Goal: Task Accomplishment & Management: Complete application form

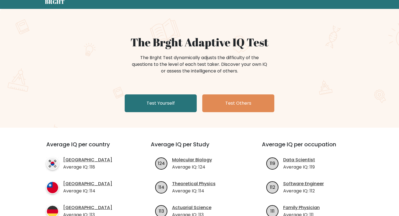
scroll to position [29, 0]
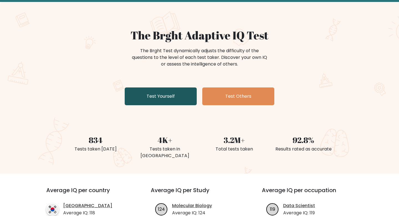
click at [166, 99] on link "Test Yourself" at bounding box center [161, 96] width 72 height 18
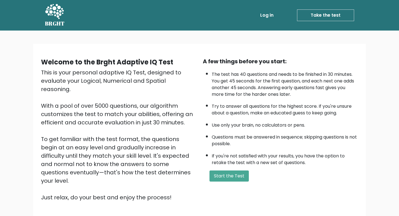
scroll to position [38, 0]
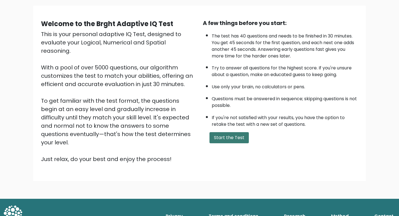
click at [229, 137] on button "Start the Test" at bounding box center [229, 137] width 39 height 11
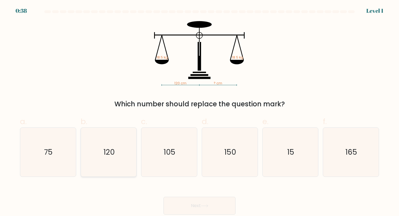
click at [118, 150] on icon "120" at bounding box center [108, 152] width 49 height 49
click at [200, 111] on input "b. 120" at bounding box center [200, 110] width 0 height 4
radio input "true"
click at [188, 207] on button "Next" at bounding box center [200, 206] width 72 height 18
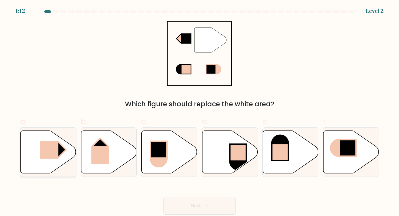
click at [31, 149] on icon at bounding box center [49, 151] width 56 height 43
click at [200, 111] on input "a." at bounding box center [200, 110] width 0 height 4
radio input "true"
click at [201, 204] on button "Next" at bounding box center [200, 206] width 72 height 18
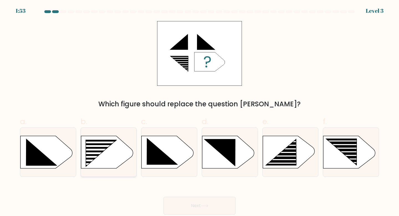
click at [105, 154] on rect at bounding box center [83, 140] width 145 height 110
click at [200, 111] on input "b." at bounding box center [200, 110] width 0 height 4
radio input "true"
click at [218, 206] on button "Next" at bounding box center [200, 206] width 72 height 18
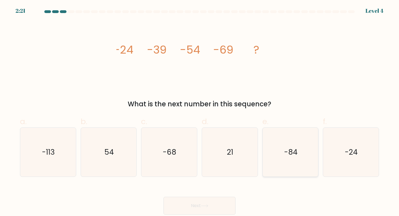
click at [306, 149] on icon "-84" at bounding box center [290, 152] width 49 height 49
click at [200, 111] on input "e. -84" at bounding box center [200, 110] width 0 height 4
radio input "true"
click at [215, 205] on button "Next" at bounding box center [200, 206] width 72 height 18
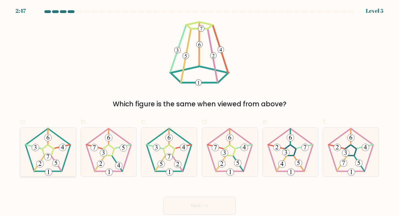
click at [44, 145] on icon at bounding box center [48, 152] width 49 height 49
click at [200, 111] on input "a." at bounding box center [200, 110] width 0 height 4
radio input "true"
click at [151, 162] on icon at bounding box center [169, 152] width 49 height 49
click at [200, 111] on input "c." at bounding box center [200, 110] width 0 height 4
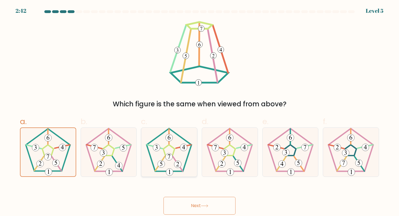
radio input "true"
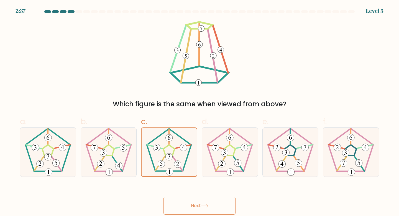
click at [187, 202] on button "Next" at bounding box center [200, 206] width 72 height 18
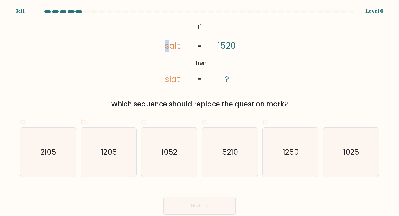
drag, startPoint x: 165, startPoint y: 49, endPoint x: 171, endPoint y: 53, distance: 6.5
click at [171, 53] on icon "@import url('https://fonts.googleapis.com/css?family=Abril+Fatface:400,100,100i…" at bounding box center [199, 53] width 105 height 65
click at [286, 152] on text "1250" at bounding box center [291, 152] width 16 height 10
click at [200, 111] on input "e. 1250" at bounding box center [200, 110] width 0 height 4
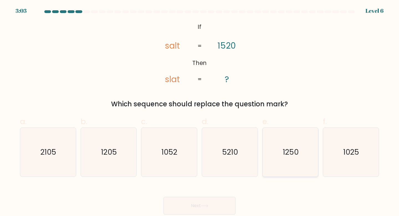
radio input "true"
click at [204, 207] on icon at bounding box center [204, 205] width 7 height 3
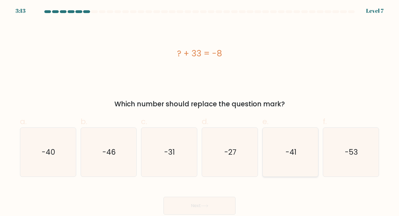
click at [296, 169] on icon "-41" at bounding box center [290, 152] width 49 height 49
click at [200, 111] on input "e. -41" at bounding box center [200, 110] width 0 height 4
radio input "true"
click at [107, 161] on icon "-46" at bounding box center [108, 152] width 49 height 49
click at [200, 111] on input "b. -46" at bounding box center [200, 110] width 0 height 4
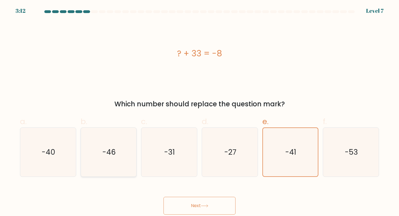
radio input "true"
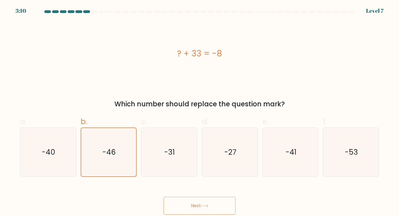
click at [188, 209] on button "Next" at bounding box center [200, 206] width 72 height 18
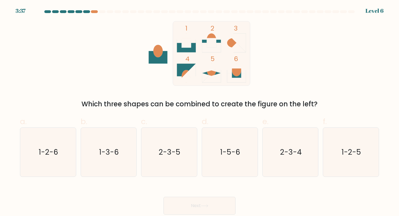
click at [90, 109] on div "Which three shapes can be combined to create the figure on the left?" at bounding box center [199, 104] width 353 height 10
drag, startPoint x: 74, startPoint y: 105, endPoint x: 323, endPoint y: 103, distance: 249.6
click at [323, 103] on div "Which three shapes can be combined to create the figure on the left?" at bounding box center [199, 104] width 353 height 10
click at [36, 158] on icon "1-2-6" at bounding box center [48, 152] width 49 height 49
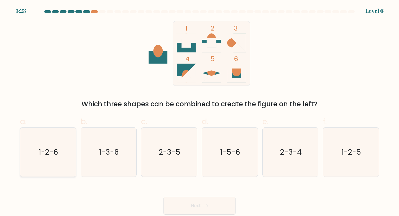
click at [200, 111] on input "a. 1-2-6" at bounding box center [200, 110] width 0 height 4
radio input "true"
click at [171, 208] on button "Next" at bounding box center [200, 206] width 72 height 18
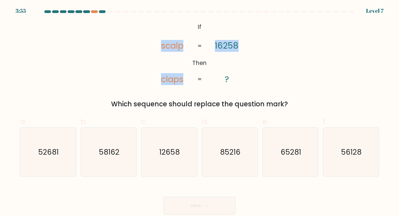
drag, startPoint x: 152, startPoint y: 45, endPoint x: 222, endPoint y: 77, distance: 76.6
click at [222, 77] on icon "@import url('https://fonts.googleapis.com/css?family=Abril+Fatface:400,100,100i…" at bounding box center [199, 53] width 105 height 65
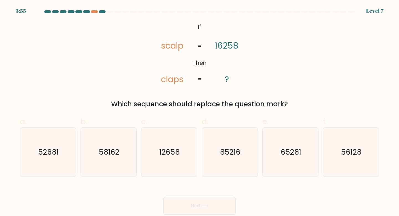
click at [234, 80] on icon "@import url('https://fonts.googleapis.com/css?family=Abril+Fatface:400,100,100i…" at bounding box center [199, 53] width 105 height 65
click at [166, 44] on tspan "scalp" at bounding box center [172, 46] width 22 height 12
click at [145, 86] on div "@import url('https://fonts.googleapis.com/css?family=Abril+Fatface:400,100,100i…" at bounding box center [200, 65] width 366 height 88
click at [285, 155] on text "65281" at bounding box center [291, 152] width 21 height 10
click at [200, 111] on input "e. 65281" at bounding box center [200, 110] width 0 height 4
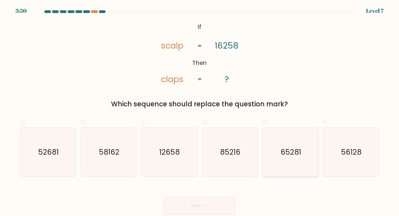
radio input "true"
click at [196, 209] on button "Next" at bounding box center [200, 206] width 72 height 18
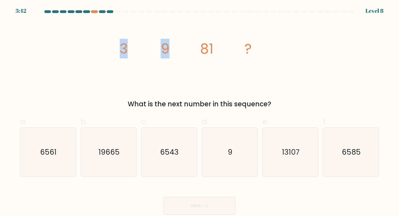
drag, startPoint x: 110, startPoint y: 53, endPoint x: 200, endPoint y: 54, distance: 90.4
click at [201, 55] on div "image/svg+xml 3 9 81 ? What is the next number in this sequence?" at bounding box center [200, 65] width 366 height 88
click at [184, 57] on icon "image/svg+xml 3 9 81 ?" at bounding box center [199, 53] width 166 height 65
click at [60, 161] on icon "6561" at bounding box center [48, 152] width 49 height 49
click at [200, 111] on input "a. 6561" at bounding box center [200, 110] width 0 height 4
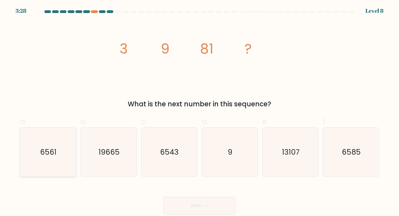
radio input "true"
click at [199, 211] on button "Next" at bounding box center [200, 206] width 72 height 18
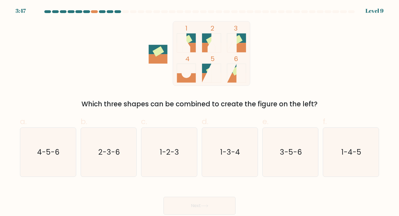
click at [145, 95] on div "1 2 3 4 5 6 Which three shapes can be combined to create the figure on the left?" at bounding box center [200, 65] width 366 height 88
drag, startPoint x: 79, startPoint y: 95, endPoint x: 328, endPoint y: 106, distance: 249.0
click at [328, 106] on div "1 2 3 4 5 6 Which three shapes can be combined to create the figure on the left?" at bounding box center [200, 65] width 366 height 88
click at [328, 106] on div "Which three shapes can be combined to create the figure on the left?" at bounding box center [199, 104] width 353 height 10
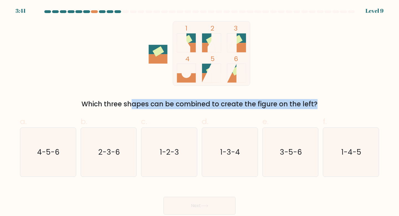
drag, startPoint x: 328, startPoint y: 106, endPoint x: 322, endPoint y: 88, distance: 19.1
click at [322, 88] on div "1 2 3 4 5 6 Which three shapes can be combined to create the figure on the left?" at bounding box center [200, 65] width 366 height 88
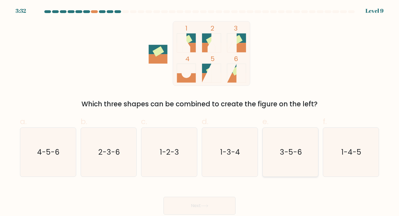
click at [303, 159] on icon "3-5-6" at bounding box center [290, 152] width 49 height 49
click at [200, 111] on input "e. 3-5-6" at bounding box center [200, 110] width 0 height 4
radio input "true"
click at [201, 202] on button "Next" at bounding box center [200, 206] width 72 height 18
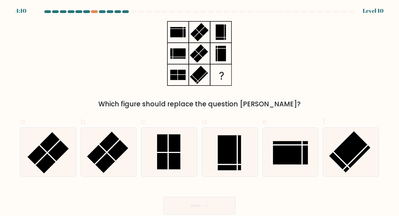
drag, startPoint x: 97, startPoint y: 105, endPoint x: 271, endPoint y: 102, distance: 174.5
click at [271, 101] on div "Which figure should replace the question mark?" at bounding box center [199, 104] width 353 height 10
click at [292, 103] on div "Which figure should replace the question mark?" at bounding box center [199, 104] width 353 height 10
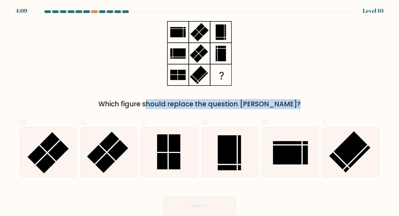
drag, startPoint x: 292, startPoint y: 103, endPoint x: 111, endPoint y: 108, distance: 181.5
click at [111, 108] on div "Which figure should replace the question mark?" at bounding box center [199, 104] width 353 height 10
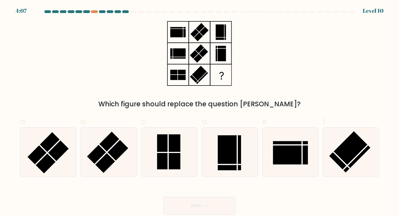
drag, startPoint x: 110, startPoint y: 100, endPoint x: 298, endPoint y: 99, distance: 188.1
click at [298, 99] on div "Which figure should replace the question mark?" at bounding box center [199, 104] width 353 height 10
click at [162, 168] on rect at bounding box center [168, 151] width 23 height 35
click at [200, 111] on input "c." at bounding box center [200, 110] width 0 height 4
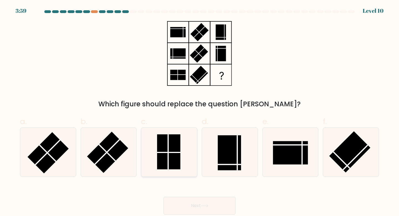
radio input "true"
click at [199, 211] on button "Next" at bounding box center [200, 206] width 72 height 18
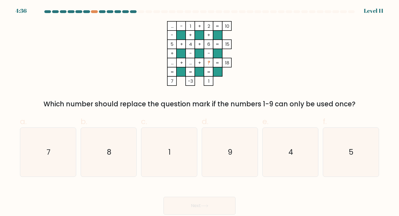
drag, startPoint x: 207, startPoint y: 61, endPoint x: 223, endPoint y: 62, distance: 16.1
click at [223, 62] on icon "... - 1 + 2 10 - + + 5 + 4 + 6 15 + - - ... + ... + ? = 18 = = = = 7 -3 1 =" at bounding box center [199, 53] width 166 height 65
click at [215, 62] on rect at bounding box center [218, 62] width 9 height 9
drag, startPoint x: 179, startPoint y: 27, endPoint x: 197, endPoint y: 27, distance: 18.6
click at [198, 27] on icon "... - 1 + 2 10 - + + 5 + 4 + 6 15 + - - ... + ... + ? = 18 = = = = 7 -3 1 =" at bounding box center [199, 53] width 166 height 65
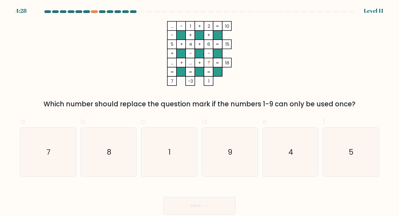
click at [197, 27] on rect at bounding box center [199, 25] width 9 height 9
drag, startPoint x: 168, startPoint y: 21, endPoint x: 176, endPoint y: 23, distance: 8.0
click at [176, 23] on rect at bounding box center [172, 25] width 9 height 9
drag, startPoint x: 168, startPoint y: 22, endPoint x: 174, endPoint y: 22, distance: 5.5
click at [174, 22] on rect at bounding box center [172, 25] width 9 height 9
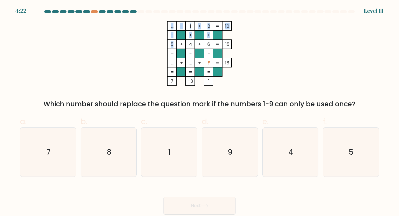
drag, startPoint x: 169, startPoint y: 45, endPoint x: 173, endPoint y: 45, distance: 3.9
click at [173, 45] on icon "... - 1 + 2 10 - + + 5 + 4 + 6 15 + - - ... + ... + ? = 18 = = = = 7 -3 1 =" at bounding box center [199, 53] width 166 height 65
click at [173, 45] on tspan "5" at bounding box center [172, 44] width 3 height 7
drag, startPoint x: 169, startPoint y: 26, endPoint x: 172, endPoint y: 44, distance: 18.4
click at [172, 44] on icon "... - 1 + 2 10 - + + 5 + 4 + 6 15 + - - ... + ... + ? = 18 = = = = 7 -3 1 =" at bounding box center [199, 53] width 166 height 65
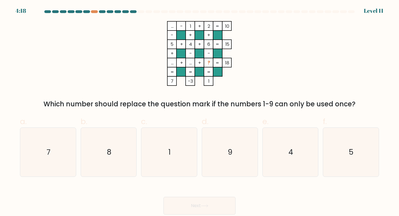
click at [169, 61] on rect at bounding box center [172, 62] width 9 height 9
drag, startPoint x: 169, startPoint y: 61, endPoint x: 184, endPoint y: 62, distance: 15.0
click at [184, 62] on icon "... - 1 + 2 10 - + + 5 + 4 + 6 15 + - - ... + ... + ? = 18 = = = = 7 -3 1 =" at bounding box center [199, 53] width 166 height 65
drag, startPoint x: 172, startPoint y: 64, endPoint x: 165, endPoint y: 64, distance: 6.9
click at [165, 64] on icon "... - 1 + 2 10 - + + 5 + 4 + 6 15 + - - ... + ... + ? = 18 = = = = 7 -3 1 =" at bounding box center [199, 53] width 166 height 65
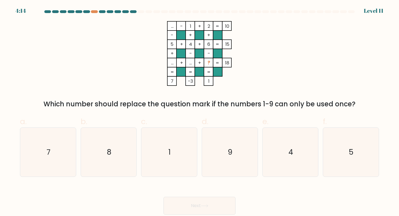
click at [171, 63] on tspan "..." at bounding box center [172, 62] width 2 height 7
drag, startPoint x: 169, startPoint y: 63, endPoint x: 172, endPoint y: 62, distance: 3.1
click at [172, 62] on icon "... - 1 + 2 10 - + + 5 + 4 + 6 15 + - - ... + ... + ? = 18 = = = = 7 -3 1 =" at bounding box center [199, 53] width 166 height 65
click at [172, 62] on tspan "..." at bounding box center [172, 62] width 2 height 7
drag, startPoint x: 171, startPoint y: 62, endPoint x: 174, endPoint y: 63, distance: 3.3
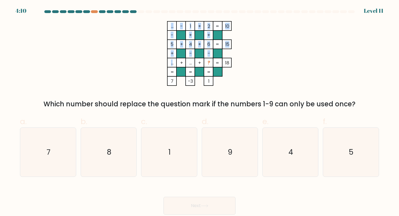
click at [174, 63] on tspan "..." at bounding box center [172, 62] width 2 height 7
click at [188, 24] on rect at bounding box center [190, 25] width 9 height 9
drag, startPoint x: 189, startPoint y: 25, endPoint x: 194, endPoint y: 44, distance: 20.2
click at [194, 44] on icon "... - 1 + 2 10 - + + 5 + 4 + 6 15 + - - ... + ... + ? = 18 = = = = 7 -3 1 =" at bounding box center [199, 53] width 166 height 65
drag, startPoint x: 187, startPoint y: 63, endPoint x: 197, endPoint y: 63, distance: 9.2
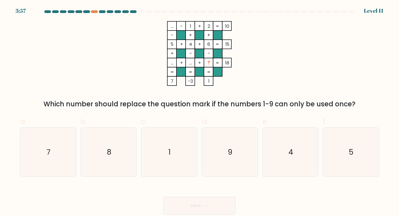
click at [197, 63] on icon "... - 1 + 2 10 - + + 5 + 4 + 6 15 + - - ... + ... + ? = 18 = = = = 7 -3 1 =" at bounding box center [199, 53] width 166 height 65
drag, startPoint x: 169, startPoint y: 63, endPoint x: 196, endPoint y: 60, distance: 27.0
click at [196, 60] on icon "... - 1 + 2 10 - + + 5 + 4 + 6 15 + - - ... + ... + ? = 18 = = = = 7 -3 1 =" at bounding box center [199, 53] width 166 height 65
click at [196, 60] on rect at bounding box center [199, 62] width 9 height 9
drag, startPoint x: 194, startPoint y: 62, endPoint x: 206, endPoint y: 62, distance: 11.6
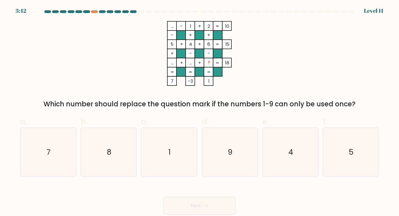
click at [206, 62] on icon "... - 1 + 2 10 - + + 5 + 4 + 6 15 + - - ... + ... + ? = 18 = = = = 7 -3 1 =" at bounding box center [199, 53] width 166 height 65
drag, startPoint x: 205, startPoint y: 62, endPoint x: 222, endPoint y: 62, distance: 16.9
click at [222, 62] on icon "... - 1 + 2 10 - + + 5 + 4 + 6 15 + - - ... + ... + ? = 18 = = = = 7 -3 1 =" at bounding box center [199, 53] width 166 height 65
click at [222, 62] on rect at bounding box center [218, 62] width 9 height 9
click at [71, 143] on icon "7" at bounding box center [48, 152] width 49 height 49
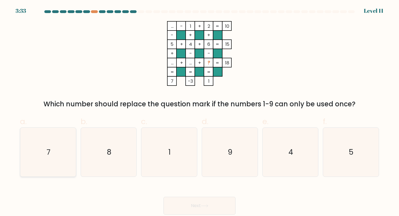
click at [200, 111] on input "a. 7" at bounding box center [200, 110] width 0 height 4
radio input "true"
click at [228, 208] on button "Next" at bounding box center [200, 206] width 72 height 18
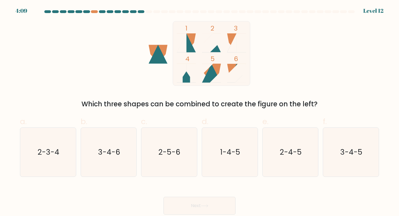
drag, startPoint x: 72, startPoint y: 104, endPoint x: 297, endPoint y: 105, distance: 224.7
click at [297, 105] on div "Which three shapes can be combined to create the figure on the left?" at bounding box center [199, 104] width 353 height 10
click at [325, 99] on div "Which three shapes can be combined to create the figure on the left?" at bounding box center [199, 104] width 353 height 10
click at [172, 160] on icon "2-5-6" at bounding box center [169, 152] width 49 height 49
click at [200, 111] on input "c. 2-5-6" at bounding box center [200, 110] width 0 height 4
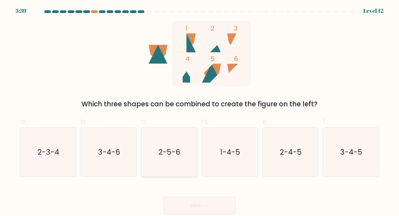
radio input "true"
click at [201, 203] on button "Next" at bounding box center [200, 206] width 72 height 18
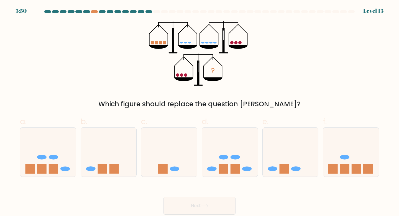
drag, startPoint x: 152, startPoint y: 46, endPoint x: 171, endPoint y: 45, distance: 18.9
click at [171, 45] on icon "?" at bounding box center [199, 53] width 101 height 65
click at [165, 44] on icon "?" at bounding box center [199, 53] width 101 height 65
click at [161, 42] on rect at bounding box center [160, 42] width 3 height 3
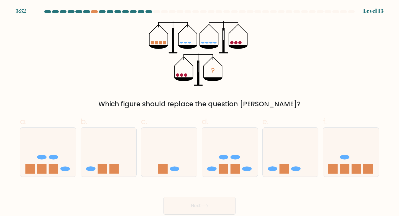
click at [164, 43] on rect at bounding box center [164, 42] width 3 height 3
click at [351, 168] on icon at bounding box center [351, 152] width 56 height 46
click at [200, 111] on input "f." at bounding box center [200, 110] width 0 height 4
radio input "true"
click at [228, 207] on button "Next" at bounding box center [200, 206] width 72 height 18
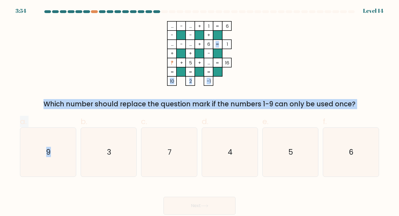
drag, startPoint x: 52, startPoint y: 72, endPoint x: 134, endPoint y: 112, distance: 91.3
click at [134, 112] on form at bounding box center [199, 112] width 399 height 204
click at [135, 108] on div "Which number should replace the question mark if the numbers 1-9 can only be us…" at bounding box center [199, 104] width 353 height 10
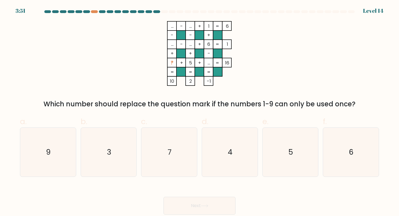
drag, startPoint x: 42, startPoint y: 108, endPoint x: 357, endPoint y: 101, distance: 315.2
click at [357, 101] on div "Which number should replace the question mark if the numbers 1-9 can only be us…" at bounding box center [199, 104] width 353 height 10
click at [356, 101] on div "Which number should replace the question mark if the numbers 1-9 can only be us…" at bounding box center [199, 104] width 353 height 10
drag, startPoint x: 206, startPoint y: 26, endPoint x: 209, endPoint y: 41, distance: 15.7
click at [209, 42] on icon "... - ... + 1 6 - - + ... - ... + 6 1 + + - ? + 5 + ... = 16 = = = = 10 2 -1 =" at bounding box center [199, 53] width 166 height 65
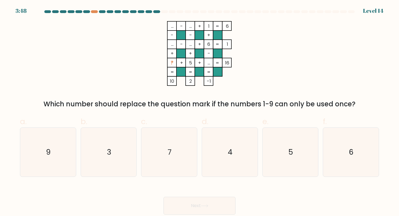
click at [211, 47] on tspan "6" at bounding box center [209, 44] width 3 height 7
click at [239, 143] on icon "4" at bounding box center [230, 152] width 49 height 49
click at [200, 111] on input "d. 4" at bounding box center [200, 110] width 0 height 4
radio input "true"
click at [216, 208] on button "Next" at bounding box center [200, 206] width 72 height 18
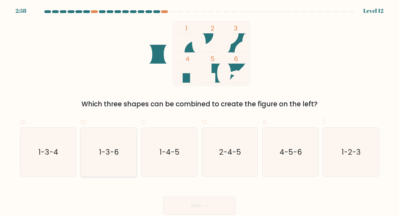
click at [103, 156] on text "1-3-6" at bounding box center [109, 152] width 20 height 10
click at [200, 111] on input "b. 1-3-6" at bounding box center [200, 110] width 0 height 4
radio input "true"
click at [184, 144] on icon "1-4-5" at bounding box center [169, 152] width 49 height 49
click at [200, 111] on input "c. 1-4-5" at bounding box center [200, 110] width 0 height 4
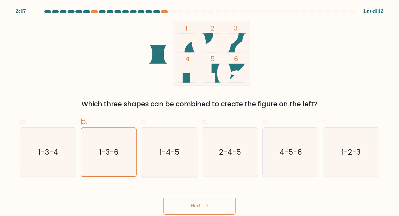
radio input "true"
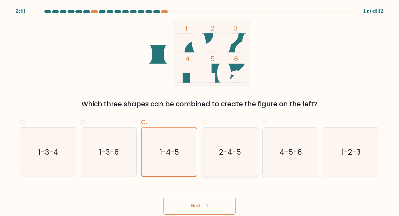
click at [235, 158] on icon "2-4-5" at bounding box center [230, 152] width 49 height 49
click at [200, 111] on input "d. 2-4-5" at bounding box center [200, 110] width 0 height 4
radio input "true"
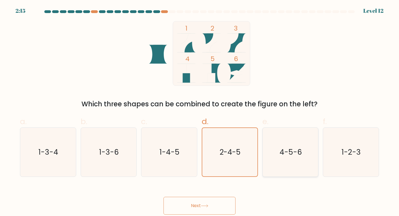
click at [268, 143] on icon "4-5-6" at bounding box center [290, 152] width 49 height 49
click at [200, 111] on input "e. 4-5-6" at bounding box center [200, 110] width 0 height 4
radio input "true"
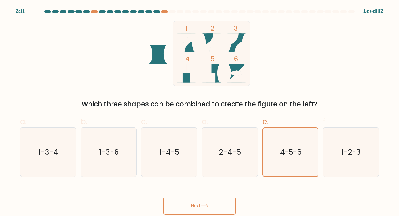
click at [207, 211] on button "Next" at bounding box center [200, 206] width 72 height 18
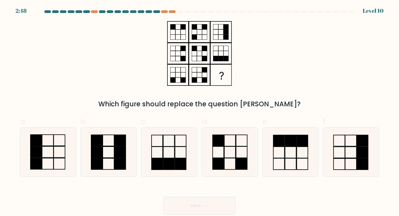
click at [175, 107] on div "Which figure should replace the question mark?" at bounding box center [199, 104] width 353 height 10
click at [43, 179] on form at bounding box center [199, 112] width 399 height 204
click at [66, 172] on icon at bounding box center [48, 152] width 49 height 49
click at [200, 111] on input "a." at bounding box center [200, 110] width 0 height 4
radio input "true"
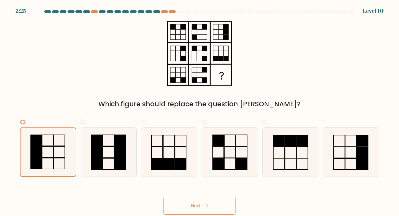
click at [194, 207] on button "Next" at bounding box center [200, 206] width 72 height 18
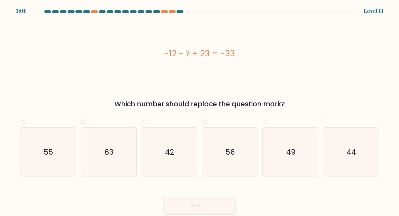
drag, startPoint x: 111, startPoint y: 110, endPoint x: 237, endPoint y: 72, distance: 132.2
click at [237, 72] on form "a." at bounding box center [199, 112] width 399 height 204
click at [205, 83] on div "-12 - ? + 23 = -33" at bounding box center [199, 53] width 359 height 65
drag, startPoint x: 112, startPoint y: 102, endPoint x: 286, endPoint y: 106, distance: 173.7
click at [286, 106] on div "Which number should replace the question mark?" at bounding box center [199, 104] width 353 height 10
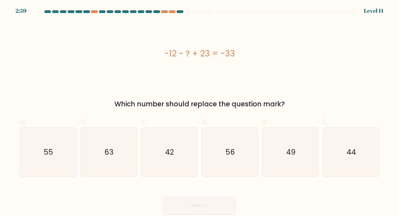
click at [286, 106] on div "Which number should replace the question mark?" at bounding box center [199, 104] width 353 height 10
drag, startPoint x: 165, startPoint y: 57, endPoint x: 239, endPoint y: 57, distance: 73.5
click at [239, 57] on div "-12 - ? + 23 = -33" at bounding box center [199, 53] width 359 height 12
drag, startPoint x: 158, startPoint y: 53, endPoint x: 184, endPoint y: 53, distance: 26.9
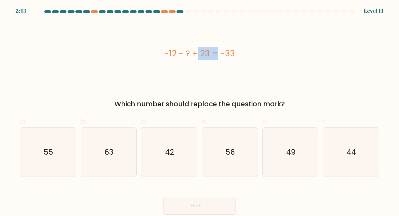
click at [184, 53] on div "-12 - ? + 23 = -33" at bounding box center [199, 53] width 359 height 12
drag, startPoint x: 161, startPoint y: 56, endPoint x: 184, endPoint y: 58, distance: 23.1
click at [184, 57] on div "-12 - ? + 23 = -33" at bounding box center [199, 53] width 359 height 12
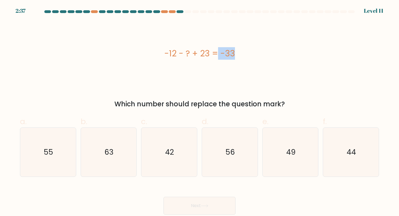
drag, startPoint x: 184, startPoint y: 57, endPoint x: 196, endPoint y: 56, distance: 11.7
click at [196, 56] on div "-12 - ? + 23 = -33" at bounding box center [199, 53] width 359 height 12
drag, startPoint x: 101, startPoint y: 96, endPoint x: 297, endPoint y: 106, distance: 196.9
click at [297, 106] on div "-12 - ? + 23 = -33 Which number should replace the question mark?" at bounding box center [200, 65] width 366 height 88
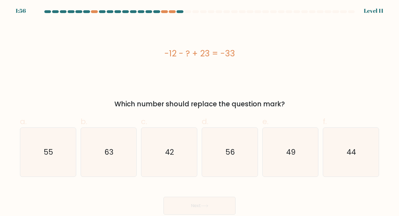
click at [297, 106] on div "Which number should replace the question mark?" at bounding box center [199, 104] width 353 height 10
drag, startPoint x: 164, startPoint y: 59, endPoint x: 176, endPoint y: 55, distance: 13.1
click at [176, 55] on div "-12 - ? + 23 = -33" at bounding box center [199, 53] width 359 height 12
click at [119, 140] on icon "63" at bounding box center [108, 152] width 49 height 49
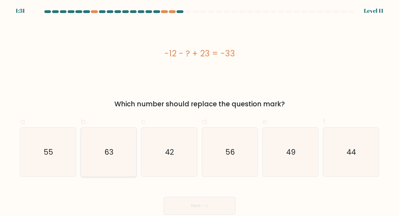
click at [200, 111] on input "b. 63" at bounding box center [200, 110] width 0 height 4
radio input "true"
click at [222, 206] on button "Next" at bounding box center [200, 206] width 72 height 18
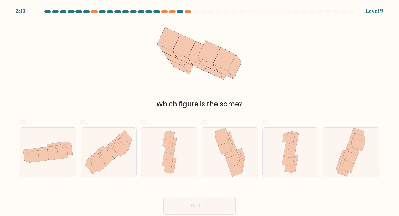
drag, startPoint x: 178, startPoint y: 74, endPoint x: 197, endPoint y: 71, distance: 19.6
click at [198, 71] on icon at bounding box center [200, 53] width 100 height 65
click at [221, 165] on icon at bounding box center [230, 152] width 34 height 49
click at [200, 111] on input "d." at bounding box center [200, 110] width 0 height 4
radio input "true"
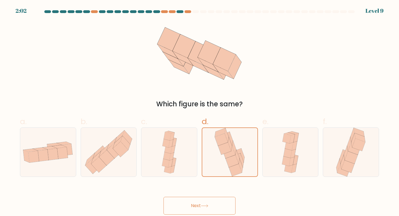
click at [209, 204] on button "Next" at bounding box center [200, 206] width 72 height 18
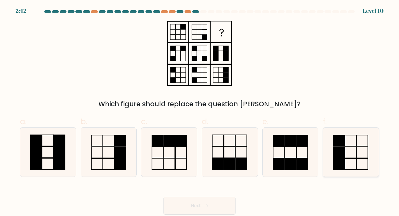
click at [379, 138] on div at bounding box center [351, 152] width 56 height 50
click at [200, 111] on input "f." at bounding box center [200, 110] width 0 height 4
radio input "true"
click at [208, 210] on button "Next" at bounding box center [200, 206] width 72 height 18
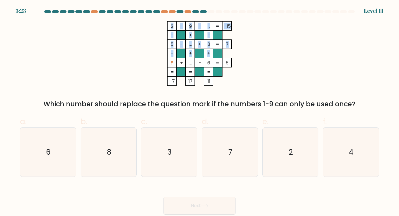
drag, startPoint x: 171, startPoint y: 66, endPoint x: 195, endPoint y: 60, distance: 24.8
click at [195, 60] on icon "2 - 9 - ... -15 - + - 5 - ... + 3 7 - + + ? + ... - 6 = 5 = = = = -7 17 11 =" at bounding box center [199, 53] width 166 height 65
click at [195, 60] on rect at bounding box center [199, 62] width 9 height 9
drag, startPoint x: 193, startPoint y: 65, endPoint x: 191, endPoint y: 62, distance: 3.5
click at [191, 62] on icon "2 - 9 - ... -15 - + - 5 - ... + 3 7 - + + ? + ... - 6 = 5 = = = = -7 17 11 =" at bounding box center [199, 53] width 166 height 65
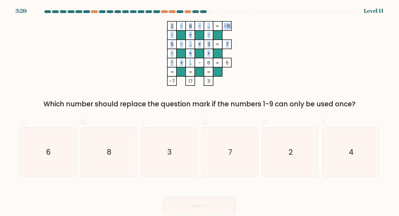
click at [191, 62] on tspan "..." at bounding box center [190, 62] width 2 height 7
click at [170, 160] on icon "3" at bounding box center [169, 152] width 49 height 49
click at [200, 111] on input "c. 3" at bounding box center [200, 110] width 0 height 4
radio input "true"
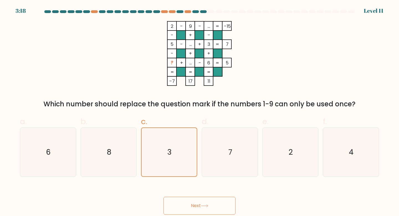
click at [188, 207] on button "Next" at bounding box center [200, 206] width 72 height 18
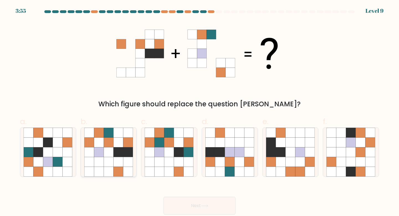
click at [118, 169] on icon at bounding box center [119, 172] width 10 height 10
click at [200, 111] on input "b." at bounding box center [200, 110] width 0 height 4
radio input "true"
click at [181, 201] on button "Next" at bounding box center [200, 206] width 72 height 18
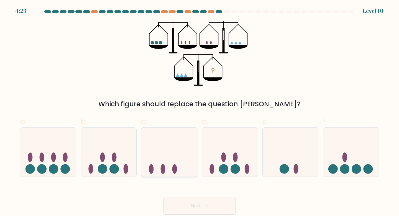
click at [169, 171] on icon at bounding box center [169, 152] width 56 height 46
click at [200, 111] on input "c." at bounding box center [200, 110] width 0 height 4
radio input "true"
drag, startPoint x: 186, startPoint y: 43, endPoint x: 182, endPoint y: 43, distance: 3.6
click at [182, 43] on g at bounding box center [186, 42] width 10 height 3
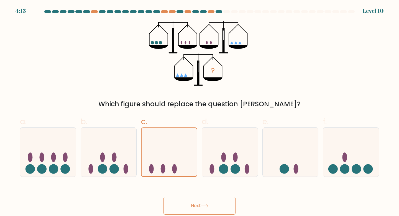
click at [155, 45] on icon "?" at bounding box center [199, 53] width 101 height 65
click at [185, 45] on icon "?" at bounding box center [199, 53] width 101 height 65
click at [154, 44] on icon "?" at bounding box center [199, 53] width 101 height 65
click at [273, 152] on icon at bounding box center [291, 152] width 56 height 46
click at [200, 111] on input "e." at bounding box center [200, 110] width 0 height 4
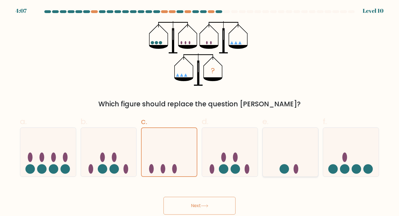
radio input "true"
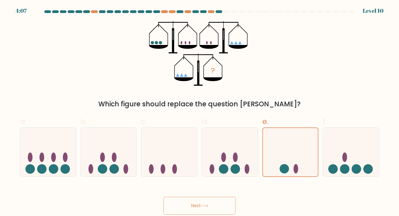
click at [214, 205] on button "Next" at bounding box center [200, 206] width 72 height 18
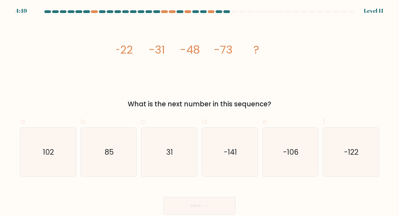
drag, startPoint x: 111, startPoint y: 52, endPoint x: 241, endPoint y: 52, distance: 130.1
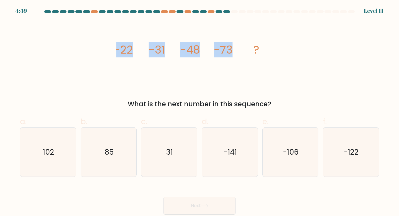
click at [241, 52] on div "image/svg+xml -22 -31 -48 -73 ? What is the next number in this sequence?" at bounding box center [200, 65] width 366 height 88
click at [241, 52] on icon "image/svg+xml -22 -31 -48 -73 ?" at bounding box center [199, 53] width 166 height 65
drag, startPoint x: 114, startPoint y: 48, endPoint x: 164, endPoint y: 49, distance: 49.7
click at [164, 49] on div "image/svg+xml -22 -31 -48 -73 ? What is the next number in this sequence?" at bounding box center [200, 65] width 366 height 88
click at [164, 49] on tspan "-31" at bounding box center [157, 50] width 16 height 16
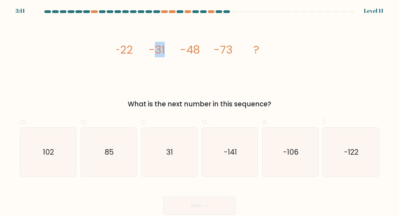
drag, startPoint x: 165, startPoint y: 49, endPoint x: 155, endPoint y: 49, distance: 9.4
click at [155, 49] on tspan "-31" at bounding box center [157, 50] width 16 height 16
drag, startPoint x: 182, startPoint y: 52, endPoint x: 201, endPoint y: 51, distance: 18.6
click at [201, 52] on icon "image/svg+xml -22 -31 -48 -73 ?" at bounding box center [199, 53] width 166 height 65
click at [201, 51] on icon "image/svg+xml -22 -31 -48 -73 ?" at bounding box center [199, 53] width 166 height 65
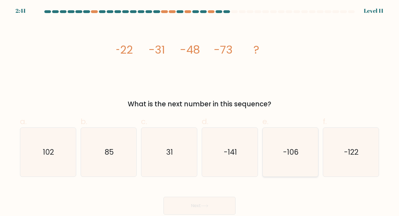
click at [268, 165] on icon "-106" at bounding box center [290, 152] width 49 height 49
click at [200, 111] on input "e. -106" at bounding box center [200, 110] width 0 height 4
radio input "true"
click at [222, 204] on button "Next" at bounding box center [200, 206] width 72 height 18
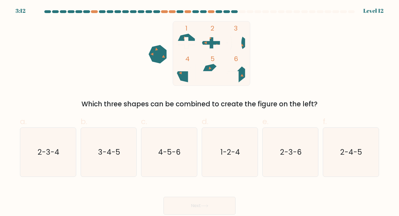
click at [210, 41] on icon at bounding box center [211, 43] width 18 height 19
click at [237, 45] on icon at bounding box center [236, 42] width 19 height 19
click at [184, 70] on icon at bounding box center [185, 67] width 17 height 7
drag, startPoint x: 185, startPoint y: 57, endPoint x: 239, endPoint y: 57, distance: 53.8
click at [239, 57] on rect at bounding box center [211, 53] width 77 height 65
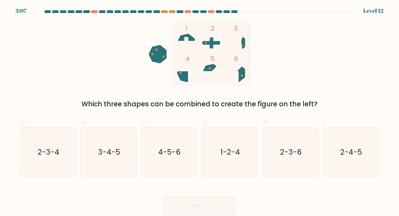
click at [239, 57] on rect at bounding box center [211, 53] width 77 height 65
drag, startPoint x: 239, startPoint y: 57, endPoint x: 184, endPoint y: 26, distance: 62.3
click at [184, 27] on rect at bounding box center [211, 53] width 77 height 65
click at [184, 26] on rect at bounding box center [211, 53] width 77 height 65
drag, startPoint x: 72, startPoint y: 98, endPoint x: 230, endPoint y: 100, distance: 158.1
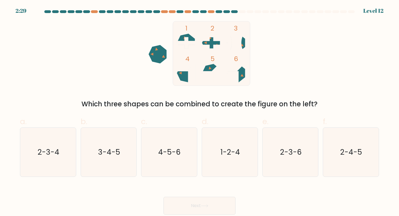
click at [230, 100] on div "1 2 3 4 5 6 Which three shapes can be combined to create the figure on the left?" at bounding box center [200, 65] width 366 height 88
click at [245, 105] on div "Which three shapes can be combined to create the figure on the left?" at bounding box center [199, 104] width 353 height 10
click at [183, 142] on icon "4-5-6" at bounding box center [169, 152] width 49 height 49
click at [200, 111] on input "c. 4-5-6" at bounding box center [200, 110] width 0 height 4
radio input "true"
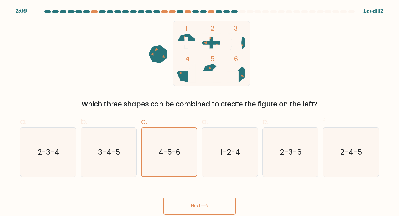
click at [222, 209] on button "Next" at bounding box center [200, 206] width 72 height 18
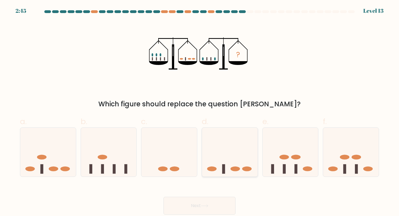
click at [227, 159] on icon at bounding box center [230, 152] width 56 height 46
click at [200, 111] on input "d." at bounding box center [200, 110] width 0 height 4
radio input "true"
click at [52, 162] on icon at bounding box center [48, 152] width 56 height 46
click at [200, 111] on input "a." at bounding box center [200, 110] width 0 height 4
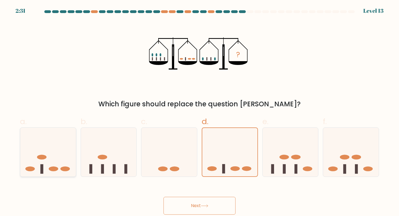
radio input "true"
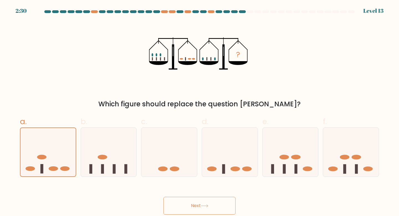
click at [186, 212] on button "Next" at bounding box center [200, 206] width 72 height 18
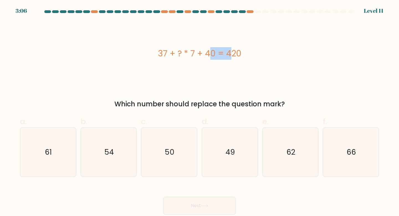
drag, startPoint x: 179, startPoint y: 53, endPoint x: 195, endPoint y: 53, distance: 16.1
click at [195, 53] on div "37 + ? * 7 + 40 = 420" at bounding box center [199, 53] width 359 height 12
drag, startPoint x: 195, startPoint y: 53, endPoint x: 176, endPoint y: 52, distance: 18.4
click at [177, 52] on div "37 + ? * 7 + 40 = 420" at bounding box center [199, 53] width 359 height 12
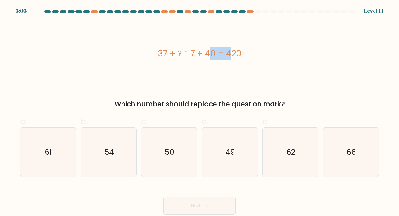
click at [176, 52] on div "37 + ? * 7 + 40 = 420" at bounding box center [199, 53] width 359 height 12
click at [239, 144] on icon "49" at bounding box center [230, 152] width 49 height 49
click at [200, 111] on input "d. 49" at bounding box center [200, 110] width 0 height 4
radio input "true"
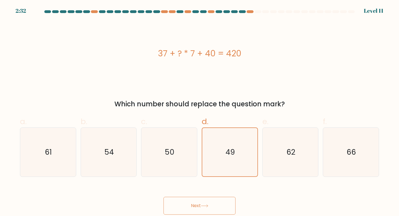
click at [227, 210] on button "Next" at bounding box center [200, 206] width 72 height 18
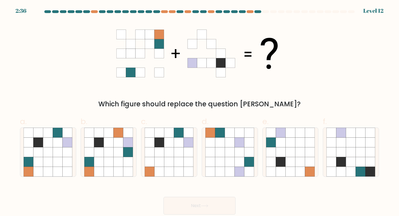
click at [221, 64] on icon at bounding box center [220, 62] width 9 height 9
click at [239, 161] on icon at bounding box center [240, 162] width 10 height 10
click at [200, 111] on input "d." at bounding box center [200, 110] width 0 height 4
radio input "true"
click at [208, 206] on icon at bounding box center [204, 205] width 7 height 3
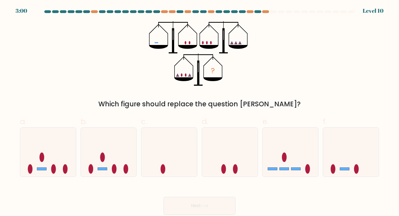
drag, startPoint x: 151, startPoint y: 46, endPoint x: 165, endPoint y: 46, distance: 13.3
click at [165, 46] on icon at bounding box center [158, 47] width 19 height 4
click at [160, 44] on icon "?" at bounding box center [199, 53] width 101 height 65
click at [190, 40] on icon "?" at bounding box center [199, 53] width 101 height 65
click at [212, 47] on icon at bounding box center [209, 47] width 19 height 4
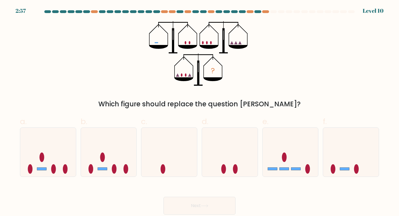
click at [236, 44] on icon at bounding box center [236, 42] width 3 height 3
click at [373, 169] on icon at bounding box center [351, 152] width 56 height 46
click at [200, 111] on input "f." at bounding box center [200, 110] width 0 height 4
radio input "true"
click at [214, 208] on button "Next" at bounding box center [200, 206] width 72 height 18
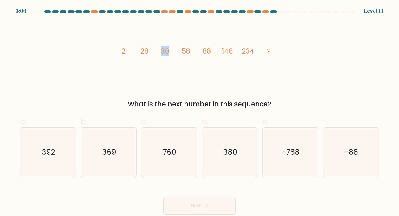
drag, startPoint x: 154, startPoint y: 49, endPoint x: 179, endPoint y: 49, distance: 25.5
click at [179, 49] on icon "image/svg+xml 2 28 30 58 88 146 234 ?" at bounding box center [199, 53] width 166 height 65
drag, startPoint x: 179, startPoint y: 49, endPoint x: 195, endPoint y: 49, distance: 15.5
click at [195, 49] on icon "image/svg+xml 2 28 30 58 88 146 234 ?" at bounding box center [199, 53] width 166 height 65
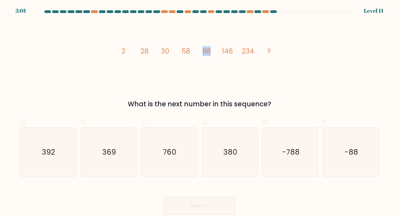
drag, startPoint x: 201, startPoint y: 52, endPoint x: 221, endPoint y: 51, distance: 20.0
click at [221, 52] on icon "image/svg+xml 2 28 30 58 88 146 234 ?" at bounding box center [199, 53] width 166 height 65
click at [221, 51] on icon "image/svg+xml 2 28 30 58 88 146 234 ?" at bounding box center [199, 53] width 166 height 65
drag, startPoint x: 175, startPoint y: 52, endPoint x: 216, endPoint y: 51, distance: 41.3
click at [216, 51] on icon "image/svg+xml 2 28 30 58 88 146 234 ?" at bounding box center [199, 53] width 166 height 65
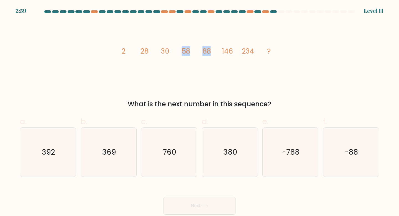
click at [216, 51] on icon "image/svg+xml 2 28 30 58 88 146 234 ?" at bounding box center [199, 53] width 166 height 65
click at [118, 148] on icon "369" at bounding box center [108, 152] width 49 height 49
click at [200, 111] on input "b. 369" at bounding box center [200, 110] width 0 height 4
radio input "true"
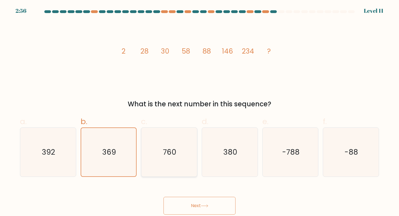
click at [176, 164] on icon "760" at bounding box center [169, 152] width 49 height 49
click at [200, 111] on input "c. 760" at bounding box center [200, 110] width 0 height 4
radio input "true"
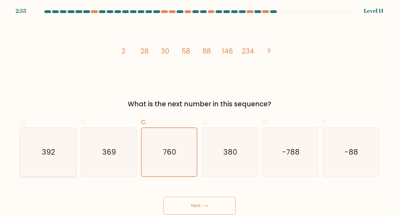
click at [61, 151] on icon "392" at bounding box center [48, 152] width 49 height 49
click at [200, 111] on input "a. 392" at bounding box center [200, 110] width 0 height 4
radio input "true"
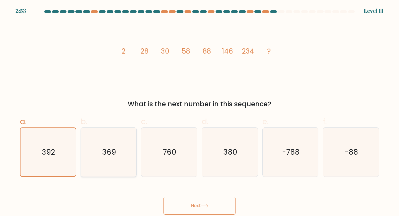
click at [114, 153] on text "369" at bounding box center [109, 152] width 14 height 10
click at [200, 111] on input "b. 369" at bounding box center [200, 110] width 0 height 4
radio input "true"
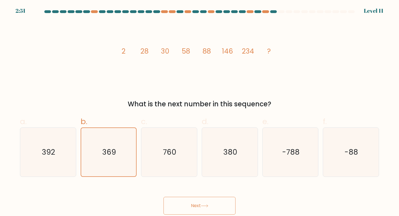
click at [209, 202] on button "Next" at bounding box center [200, 206] width 72 height 18
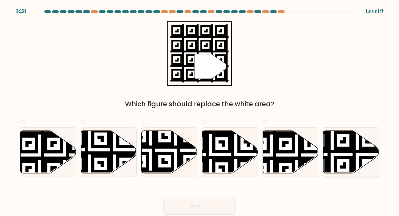
click at [338, 154] on icon at bounding box center [352, 151] width 56 height 43
click at [200, 111] on input "f." at bounding box center [200, 110] width 0 height 4
radio input "true"
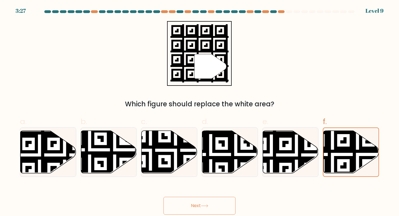
click at [225, 206] on button "Next" at bounding box center [200, 206] width 72 height 18
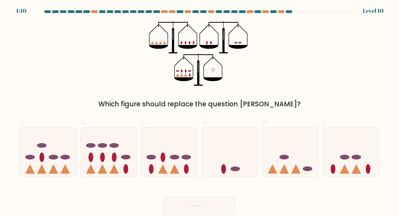
drag, startPoint x: 149, startPoint y: 40, endPoint x: 168, endPoint y: 40, distance: 18.9
click at [168, 40] on icon "?" at bounding box center [199, 53] width 101 height 65
click at [193, 43] on ellipse at bounding box center [194, 42] width 2 height 3
click at [205, 44] on icon "?" at bounding box center [199, 53] width 101 height 65
click at [231, 41] on icon "?" at bounding box center [199, 53] width 101 height 65
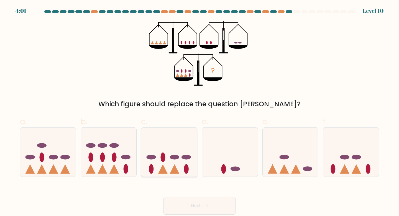
click at [184, 149] on icon at bounding box center [169, 152] width 56 height 46
click at [200, 111] on input "c." at bounding box center [200, 110] width 0 height 4
radio input "true"
click at [196, 204] on button "Next" at bounding box center [200, 206] width 72 height 18
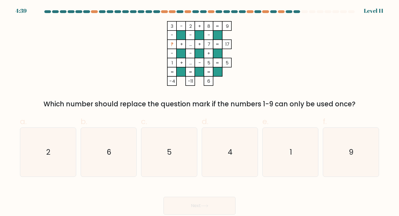
click at [47, 104] on div "Which number should replace the question mark if the numbers 1-9 can only be us…" at bounding box center [199, 104] width 353 height 10
drag, startPoint x: 40, startPoint y: 103, endPoint x: 356, endPoint y: 103, distance: 316.2
click at [356, 103] on div "Which number should replace the question mark if the numbers 1-9 can only be us…" at bounding box center [199, 104] width 353 height 10
click at [264, 33] on icon "3 - 2 + 8 9 - - - ? + ... + 7 17 - - + 1 + ... - 5 = 5 = = = = -4 -11 6 =" at bounding box center [199, 53] width 166 height 65
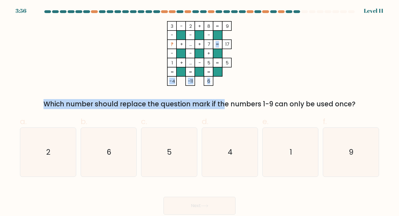
drag, startPoint x: 88, startPoint y: 84, endPoint x: 179, endPoint y: 108, distance: 94.9
click at [179, 108] on div "3 - 2 + 8 9 - - - ? + ... + 7 17 - - + 1 + ... - 5 = 5 = = = = -4 -11 6 = Which…" at bounding box center [200, 65] width 366 height 88
click at [179, 108] on div "Which number should replace the question mark if the numbers 1-9 can only be us…" at bounding box center [199, 104] width 353 height 10
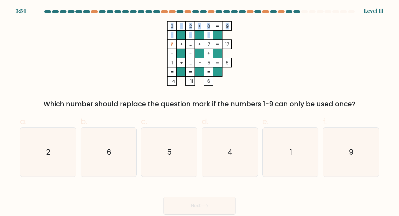
drag, startPoint x: 167, startPoint y: 42, endPoint x: 179, endPoint y: 42, distance: 11.9
click at [179, 42] on icon "3 - 2 + 8 9 - - - ? + ... + 7 17 - - + 1 + ... - 5 = 5 = = = = -4 -11 6 =" at bounding box center [199, 53] width 166 height 65
click at [179, 42] on rect at bounding box center [181, 44] width 9 height 9
drag, startPoint x: 169, startPoint y: 32, endPoint x: 174, endPoint y: 35, distance: 5.5
click at [174, 35] on icon "3 - 2 + 8 9 - - - ? + ... + 7 17 - - + 1 + ... - 5 = 5 = = = = -4 -11 6 =" at bounding box center [199, 53] width 166 height 65
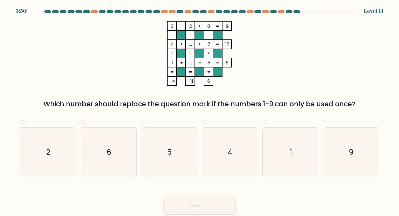
click at [179, 53] on rect at bounding box center [181, 53] width 9 height 9
drag, startPoint x: 168, startPoint y: 24, endPoint x: 173, endPoint y: 34, distance: 11.3
click at [173, 34] on icon "3 - 2 + 8 9 - - - ? + ... + 7 17 - - + 1 + ... - 5 = 5 = = = = -4 -11 6 =" at bounding box center [199, 53] width 166 height 65
click at [173, 34] on tspan "-" at bounding box center [172, 35] width 3 height 7
click at [104, 154] on icon "6" at bounding box center [108, 152] width 49 height 49
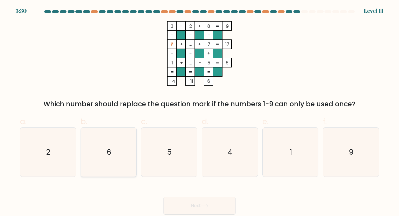
click at [200, 111] on input "b. 6" at bounding box center [200, 110] width 0 height 4
radio input "true"
click at [195, 203] on button "Next" at bounding box center [200, 206] width 72 height 18
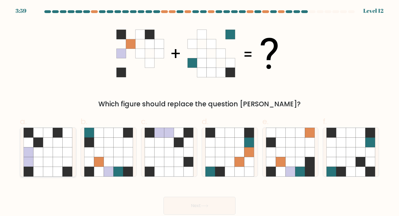
click at [53, 164] on icon at bounding box center [58, 162] width 10 height 10
click at [200, 111] on input "a." at bounding box center [200, 110] width 0 height 4
radio input "true"
click at [121, 153] on icon at bounding box center [119, 152] width 10 height 10
click at [200, 111] on input "b." at bounding box center [200, 110] width 0 height 4
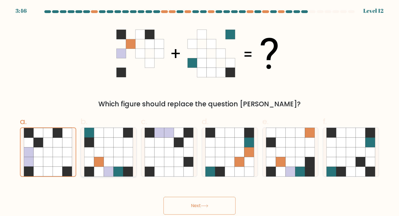
radio input "true"
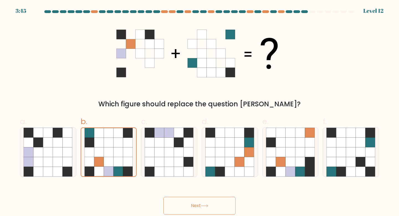
click at [188, 207] on button "Next" at bounding box center [200, 206] width 72 height 18
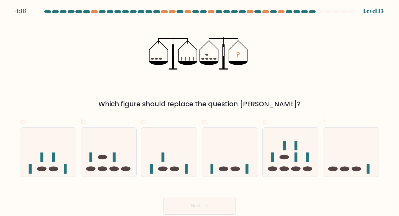
click at [146, 58] on div "? Which figure should replace the question mark?" at bounding box center [200, 65] width 366 height 88
click at [62, 157] on icon at bounding box center [48, 152] width 56 height 46
click at [200, 111] on input "a." at bounding box center [200, 110] width 0 height 4
radio input "true"
click at [179, 214] on button "Next" at bounding box center [200, 206] width 72 height 18
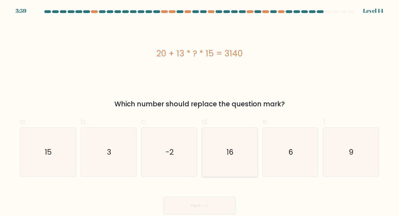
click at [225, 174] on icon "16" at bounding box center [230, 152] width 49 height 49
click at [200, 111] on input "d. 16" at bounding box center [200, 110] width 0 height 4
radio input "true"
click at [218, 210] on button "Next" at bounding box center [200, 206] width 72 height 18
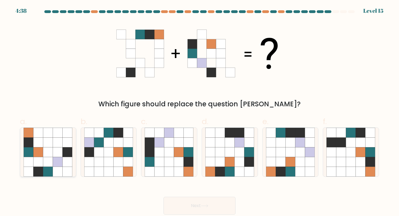
click at [39, 172] on icon at bounding box center [39, 172] width 10 height 10
click at [200, 111] on input "a." at bounding box center [200, 110] width 0 height 4
radio input "true"
click at [208, 207] on button "Next" at bounding box center [200, 206] width 72 height 18
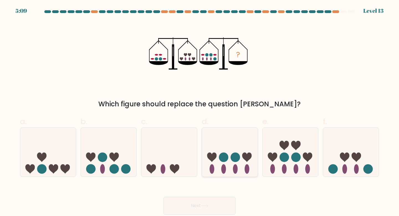
click at [242, 141] on icon at bounding box center [230, 152] width 56 height 46
click at [200, 111] on input "d." at bounding box center [200, 110] width 0 height 4
radio input "true"
click at [231, 198] on button "Next" at bounding box center [200, 206] width 72 height 18
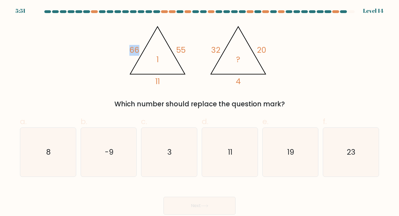
drag, startPoint x: 119, startPoint y: 50, endPoint x: 177, endPoint y: 51, distance: 58.5
click at [177, 51] on div "@import url('https://fonts.googleapis.com/css?family=Abril+Fatface:400,100,100i…" at bounding box center [200, 65] width 366 height 88
click at [177, 51] on tspan "55" at bounding box center [180, 50] width 9 height 11
click at [252, 95] on div "@import url('https://fonts.googleapis.com/css?family=Abril+Fatface:400,100,100i…" at bounding box center [200, 65] width 366 height 88
click at [61, 137] on icon "8" at bounding box center [48, 152] width 49 height 49
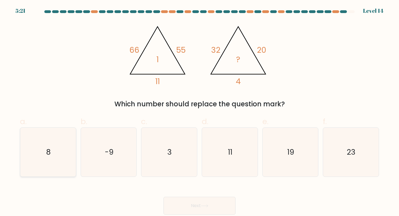
click at [200, 111] on input "a. 8" at bounding box center [200, 110] width 0 height 4
radio input "true"
click at [209, 207] on button "Next" at bounding box center [200, 206] width 72 height 18
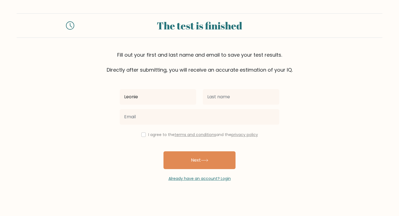
type input "Leonie"
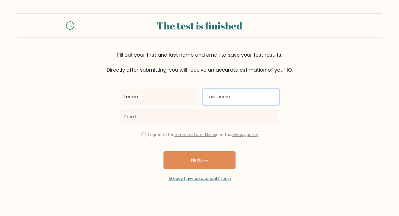
click at [230, 103] on input "text" at bounding box center [241, 97] width 77 height 16
type input "Studener"
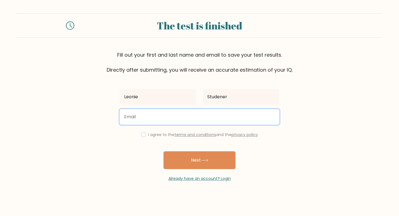
click at [220, 119] on input "email" at bounding box center [200, 117] width 160 height 16
type input "oliver.hi.tz7@gmail.com"
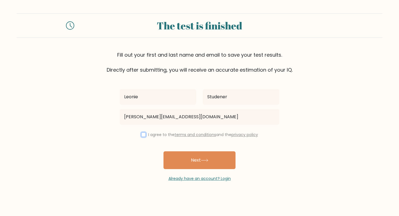
click at [143, 133] on input "checkbox" at bounding box center [143, 134] width 4 height 4
checkbox input "true"
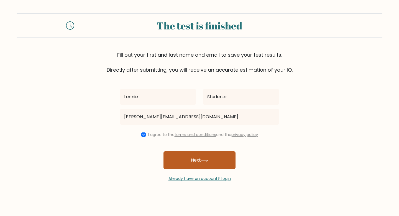
click at [168, 160] on button "Next" at bounding box center [200, 160] width 72 height 18
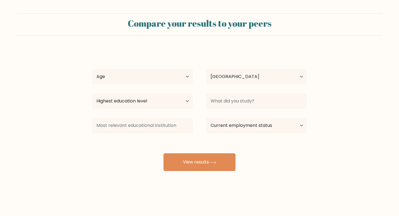
select select "AT"
click at [139, 85] on div "Age Under [DEMOGRAPHIC_DATA] [DEMOGRAPHIC_DATA] [DEMOGRAPHIC_DATA] [DEMOGRAPHIC…" at bounding box center [142, 77] width 114 height 20
click at [139, 80] on select "Age Under [DEMOGRAPHIC_DATA] [DEMOGRAPHIC_DATA] [DEMOGRAPHIC_DATA] [DEMOGRAPHIC…" at bounding box center [142, 77] width 101 height 16
select select "min_18"
click at [92, 69] on select "Age Under [DEMOGRAPHIC_DATA] [DEMOGRAPHIC_DATA] [DEMOGRAPHIC_DATA] [DEMOGRAPHIC…" at bounding box center [142, 77] width 101 height 16
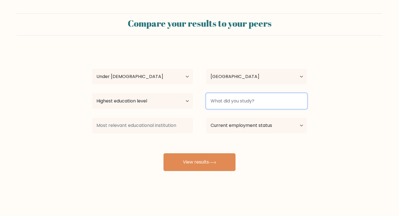
click at [227, 103] on input at bounding box center [256, 101] width 101 height 16
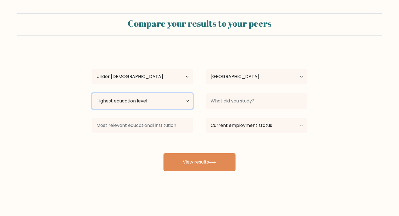
click at [172, 102] on select "Highest education level No schooling Primary Lower Secondary Upper Secondary Oc…" at bounding box center [142, 101] width 101 height 16
select select "upper_secondary"
click at [92, 93] on select "Highest education level No schooling Primary Lower Secondary Upper Secondary Oc…" at bounding box center [142, 101] width 101 height 16
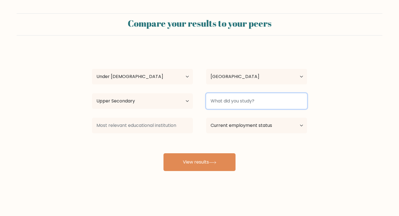
click at [261, 104] on input at bounding box center [256, 101] width 101 height 16
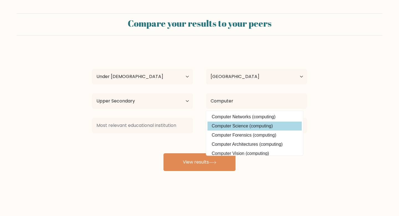
click at [265, 126] on option "Computer Science (computing)" at bounding box center [255, 125] width 94 height 9
type input "Computer Science"
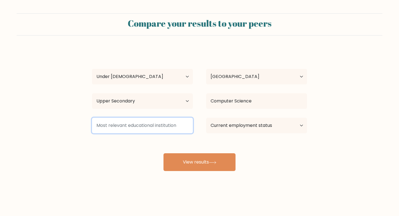
click at [157, 127] on input at bounding box center [142, 126] width 101 height 16
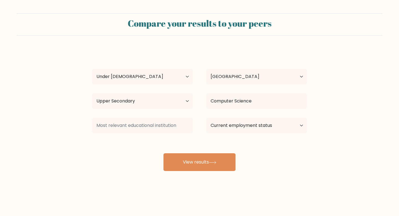
click at [149, 138] on div "Leonie Studener Age Under 18 years old 18-24 years old 25-34 years old 35-44 ye…" at bounding box center [200, 110] width 222 height 122
click at [224, 126] on select "Current employment status Employed Student Retired Other / prefer not to answer" at bounding box center [256, 126] width 101 height 16
select select "student"
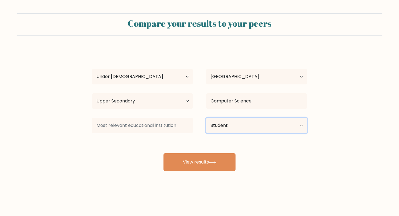
click at [206, 118] on select "Current employment status Employed Student Retired Other / prefer not to answer" at bounding box center [256, 126] width 101 height 16
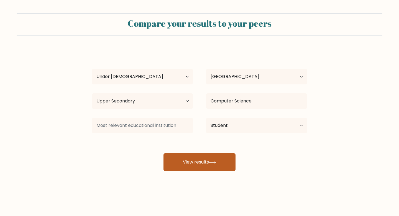
click at [223, 165] on button "View results" at bounding box center [200, 162] width 72 height 18
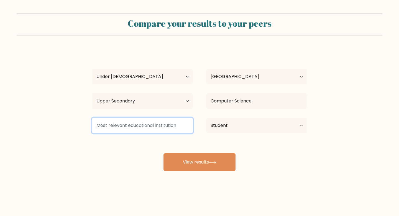
click at [158, 123] on input at bounding box center [142, 126] width 101 height 16
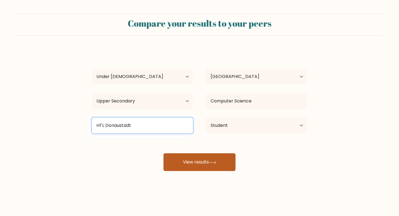
type input "HTL Donaustadt"
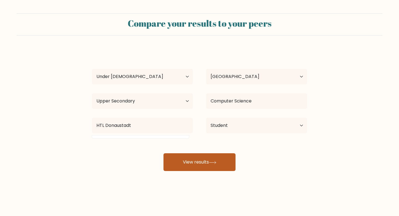
click at [198, 168] on button "View results" at bounding box center [200, 162] width 72 height 18
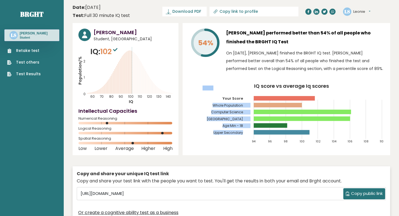
drag, startPoint x: 204, startPoint y: 97, endPoint x: 242, endPoint y: 108, distance: 40.4
click at [242, 108] on icon "IQ score vs average Iq scores 94 96 98 100 102 104 106 108 110 Your Score Whole…" at bounding box center [287, 115] width 196 height 65
